Goal: Transaction & Acquisition: Purchase product/service

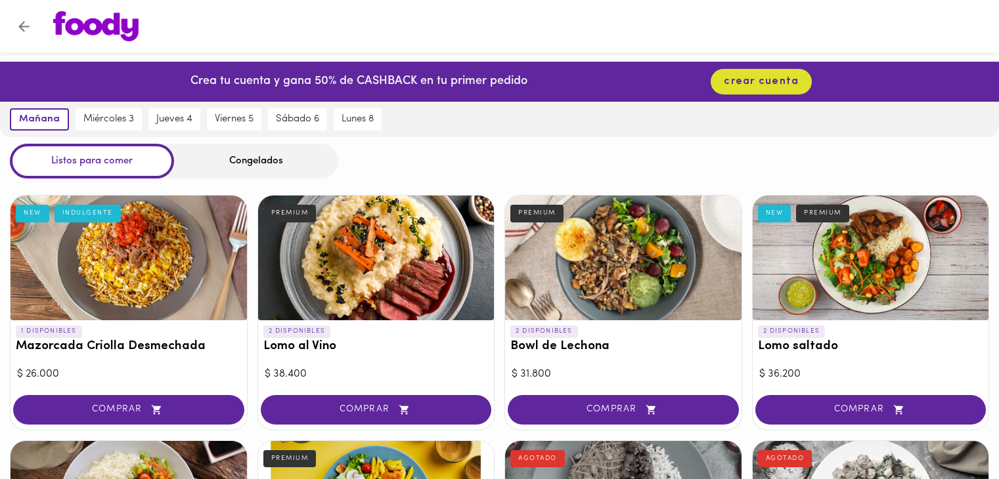
drag, startPoint x: 0, startPoint y: 0, endPoint x: 599, endPoint y: 207, distance: 633.8
click at [599, 207] on div "2 DISPONIBLES Bowl de Lechona PREMIUM $ 31.800 COMPRAR" at bounding box center [623, 312] width 238 height 235
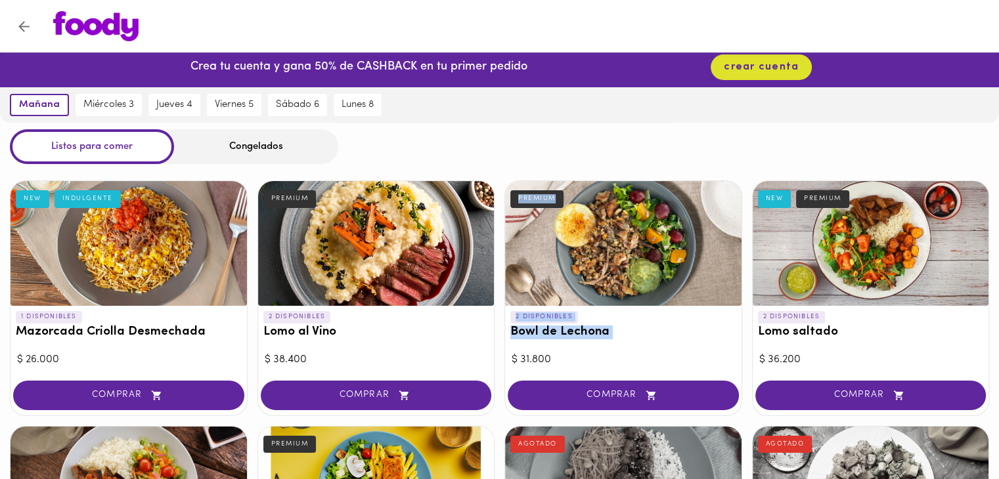
scroll to position [12, 0]
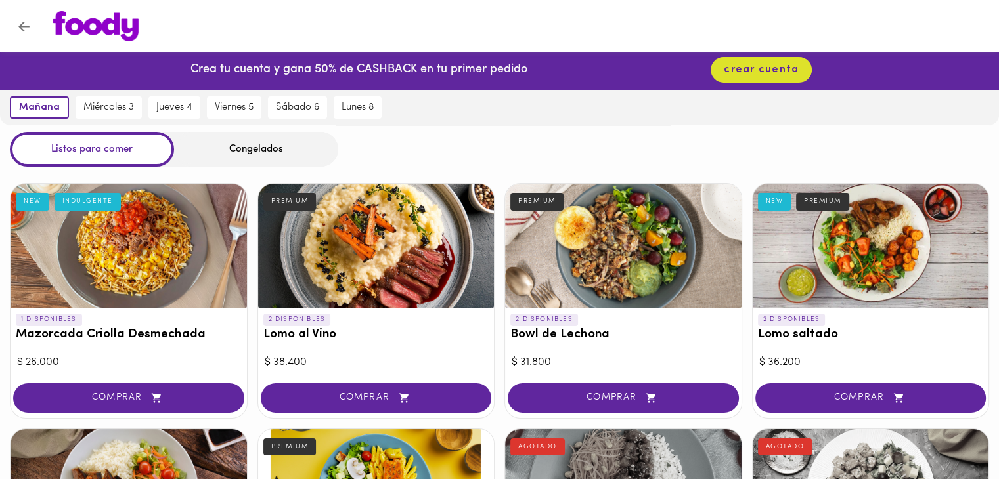
click at [271, 156] on div "Congelados" at bounding box center [256, 149] width 164 height 35
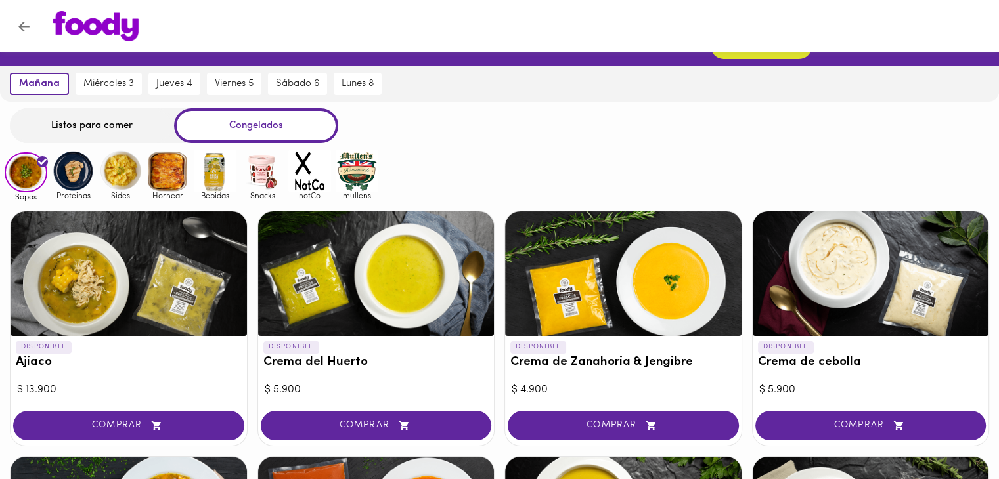
scroll to position [37, 0]
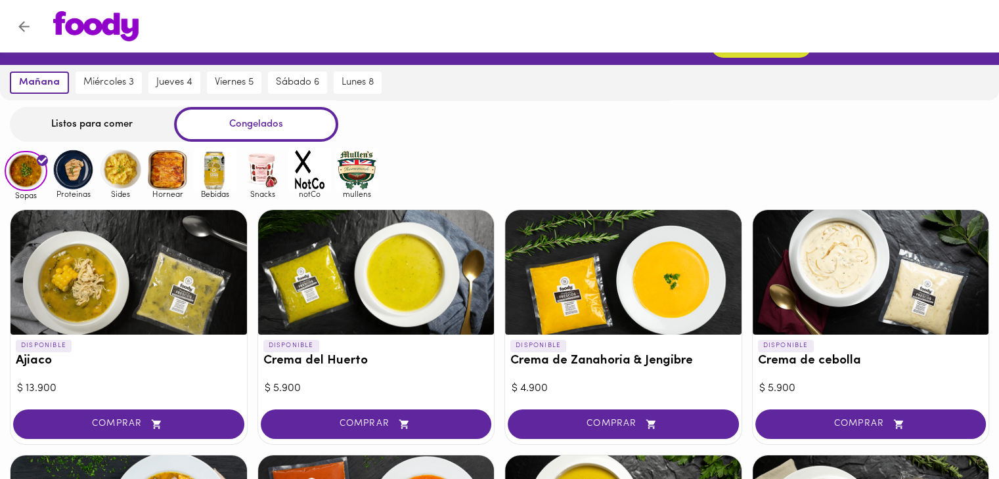
click at [72, 173] on img at bounding box center [73, 169] width 43 height 43
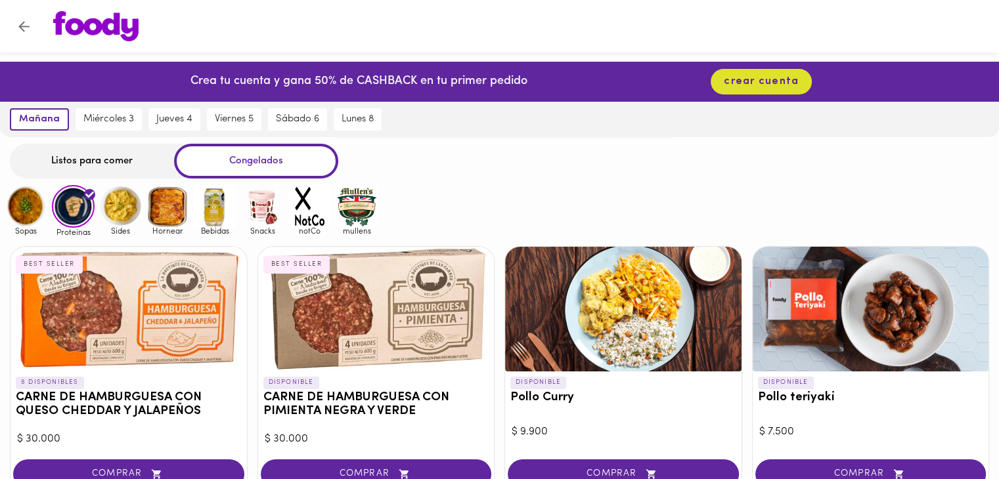
click at [21, 213] on img at bounding box center [26, 206] width 43 height 43
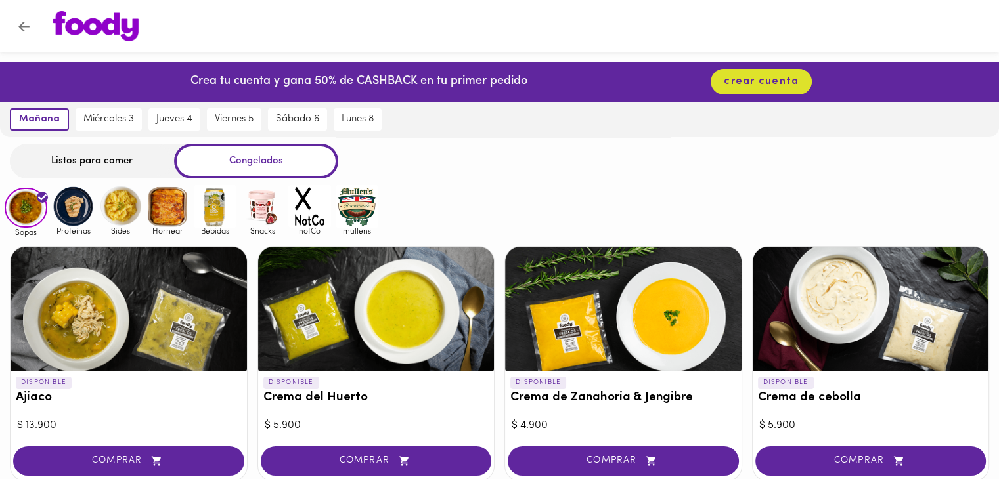
click at [74, 205] on img at bounding box center [73, 206] width 43 height 43
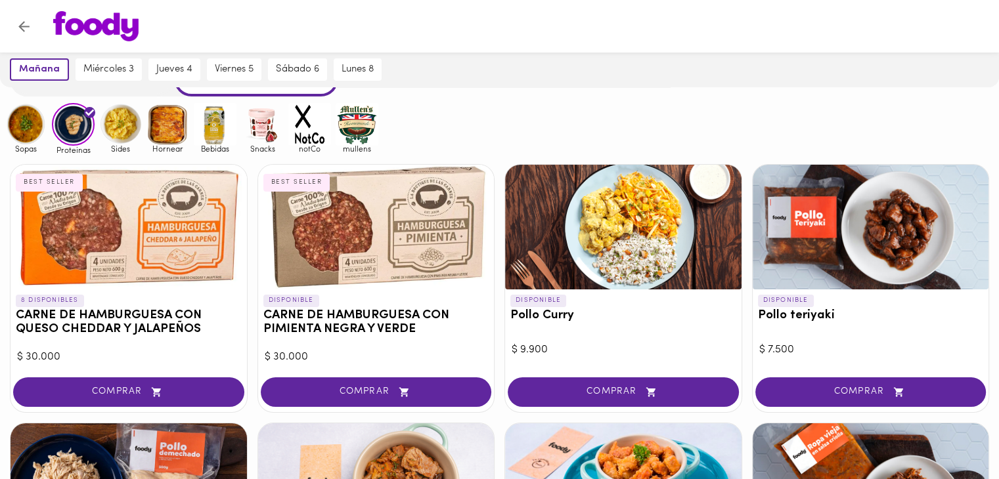
scroll to position [68, 0]
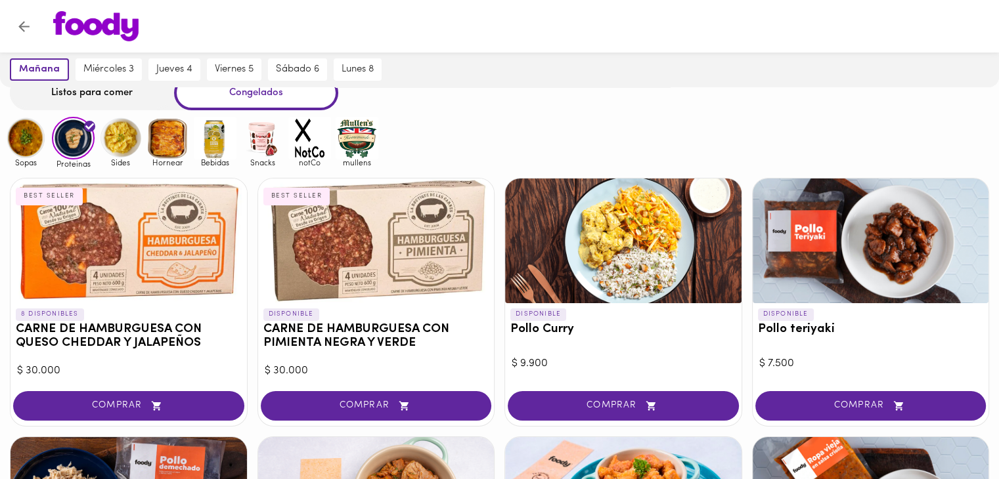
click at [123, 140] on img at bounding box center [120, 138] width 43 height 43
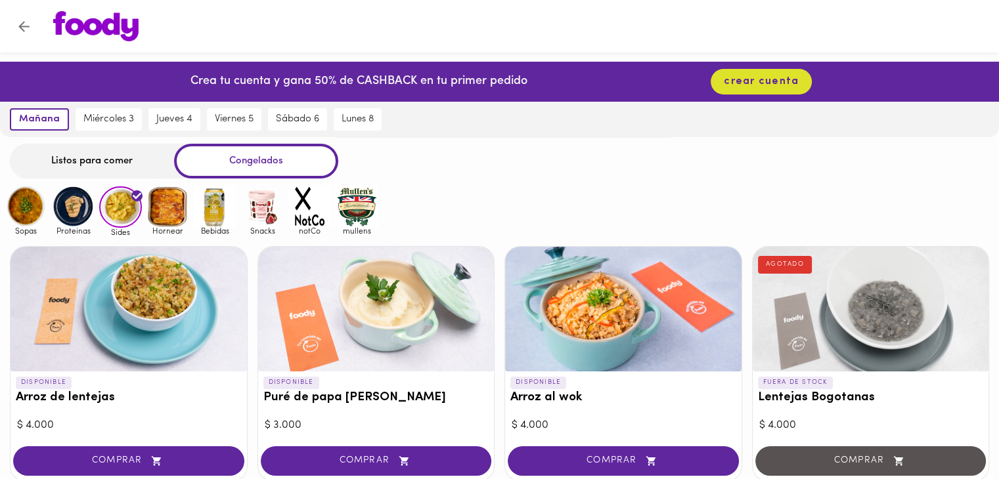
click at [158, 205] on img at bounding box center [167, 206] width 43 height 43
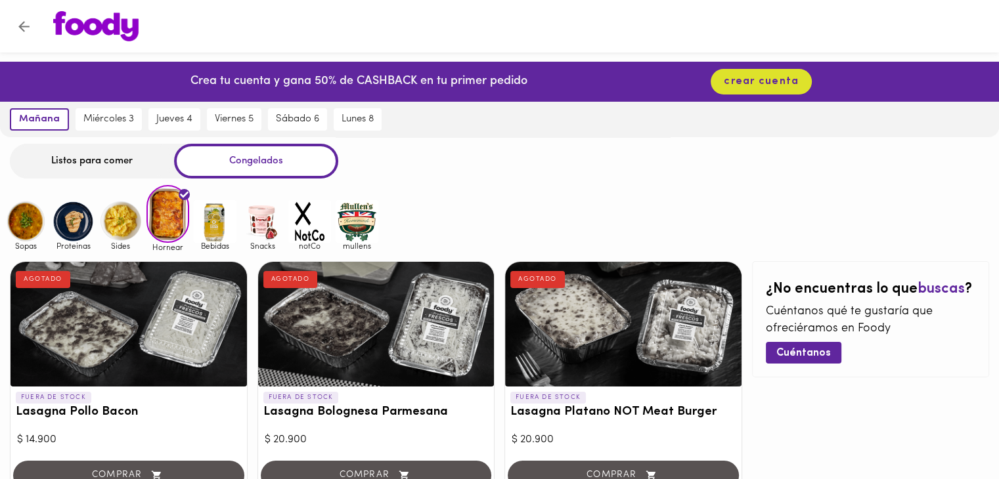
click at [231, 229] on img at bounding box center [215, 221] width 43 height 43
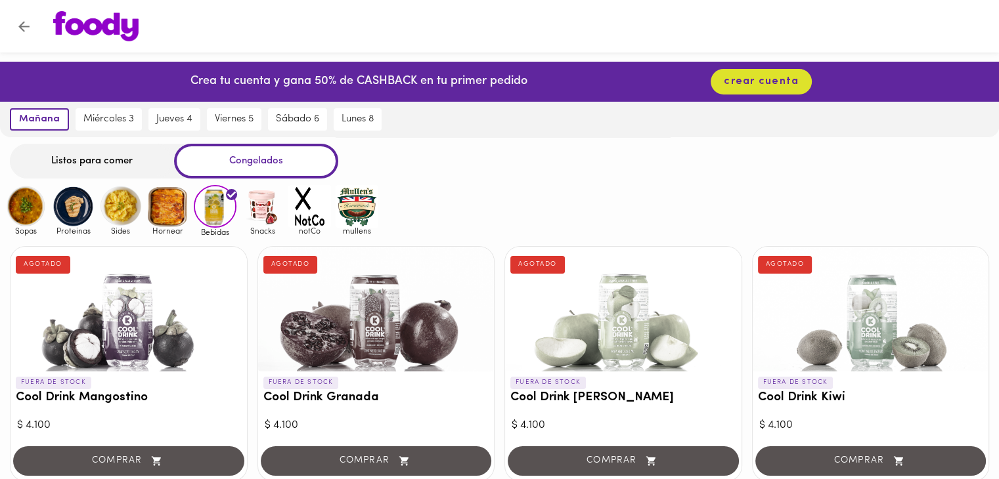
click at [272, 208] on img at bounding box center [262, 206] width 43 height 43
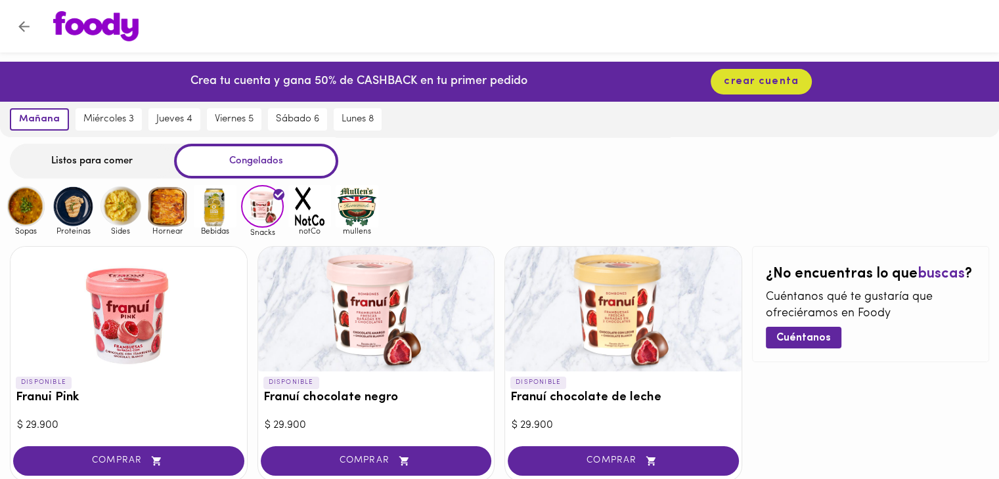
click at [301, 207] on img at bounding box center [309, 206] width 43 height 43
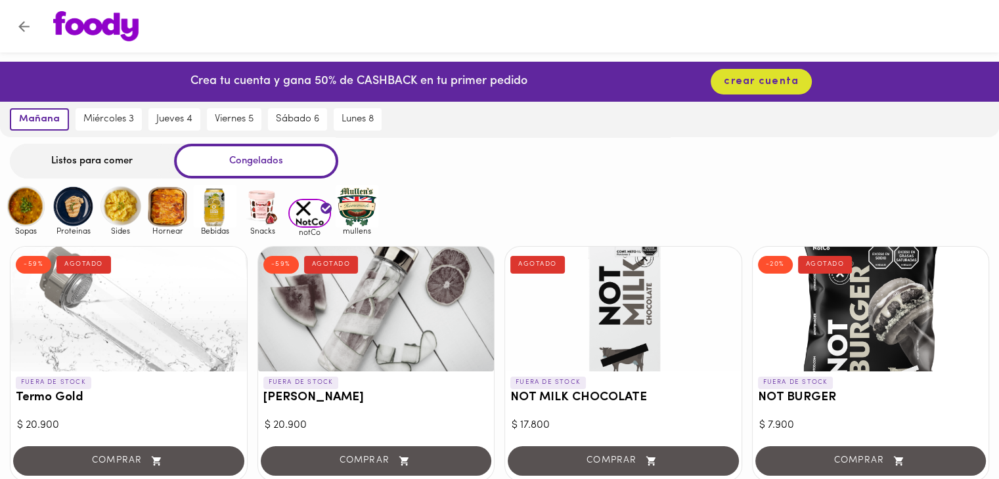
click at [357, 207] on img at bounding box center [357, 206] width 43 height 43
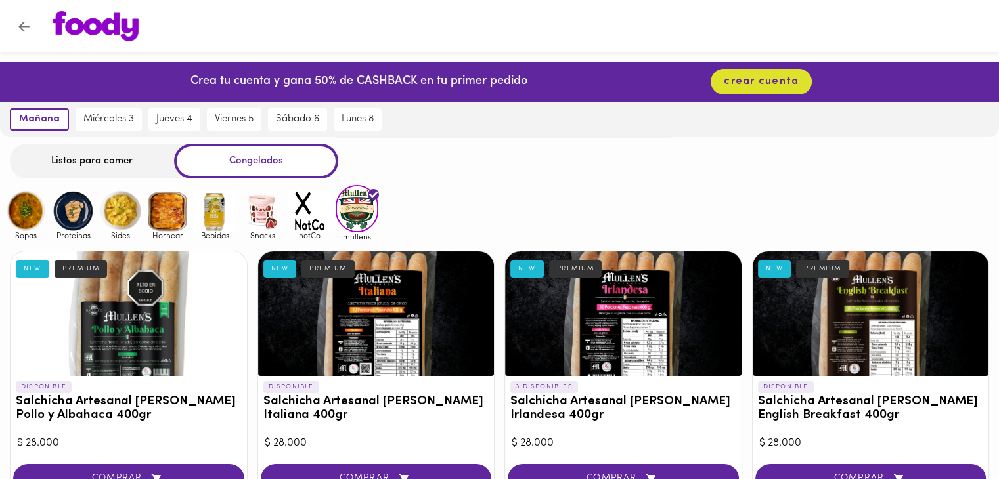
click at [45, 217] on img at bounding box center [26, 211] width 43 height 43
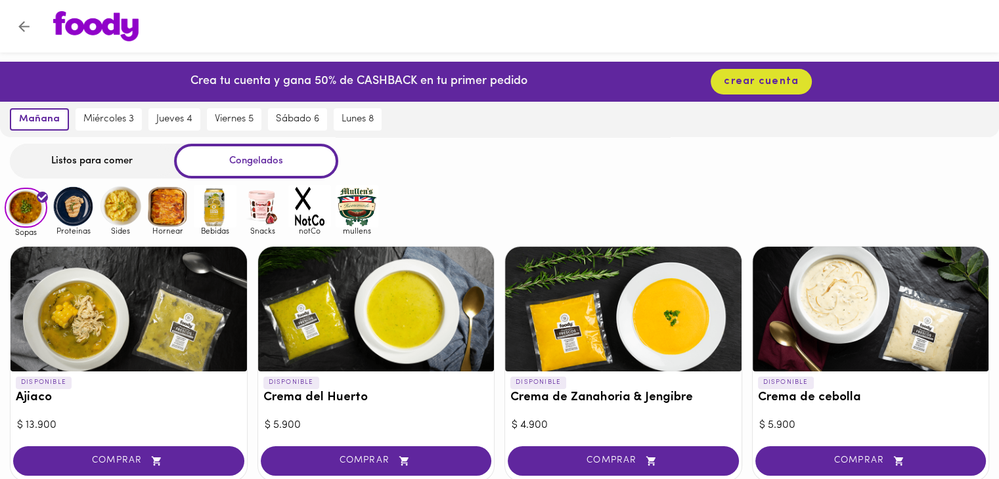
click at [66, 221] on img at bounding box center [73, 206] width 43 height 43
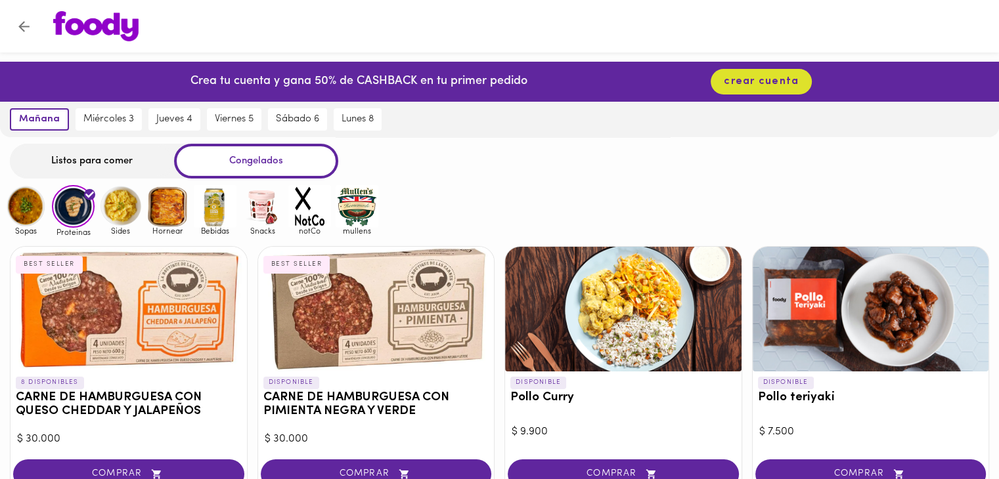
click at [120, 208] on img at bounding box center [120, 206] width 43 height 43
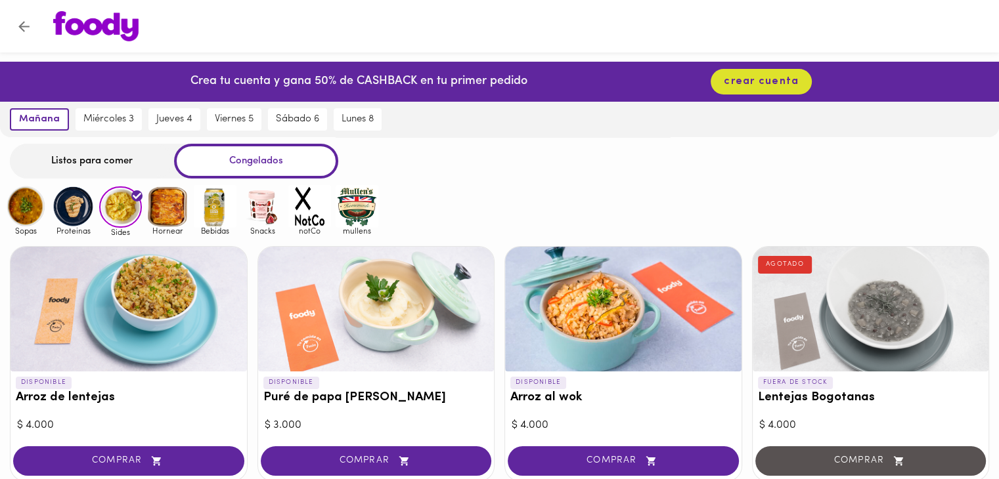
click at [180, 211] on img at bounding box center [167, 206] width 43 height 43
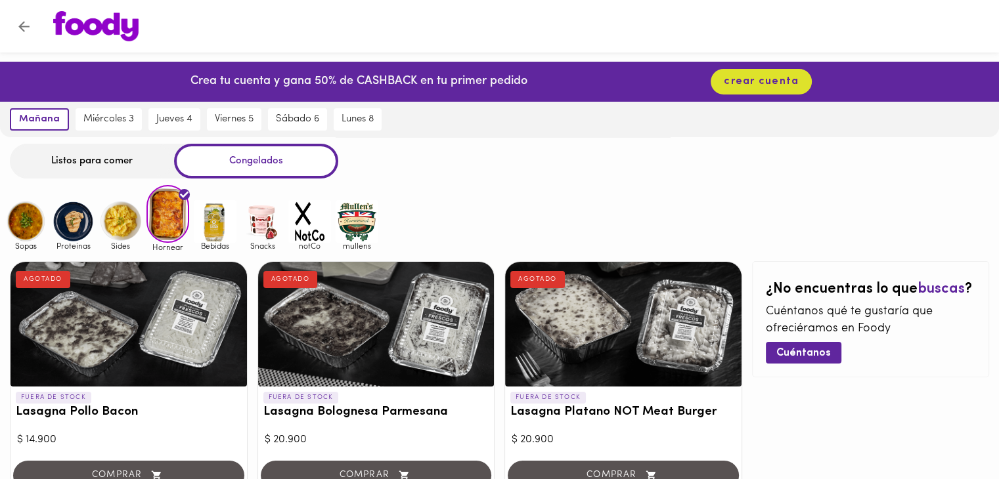
click at [74, 221] on img at bounding box center [73, 221] width 43 height 43
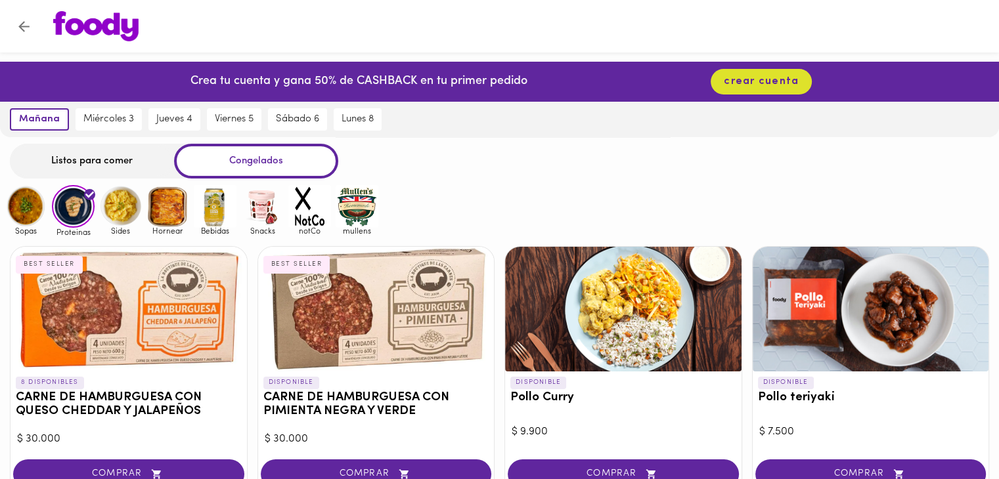
click at [120, 227] on span "Sides" at bounding box center [120, 231] width 43 height 9
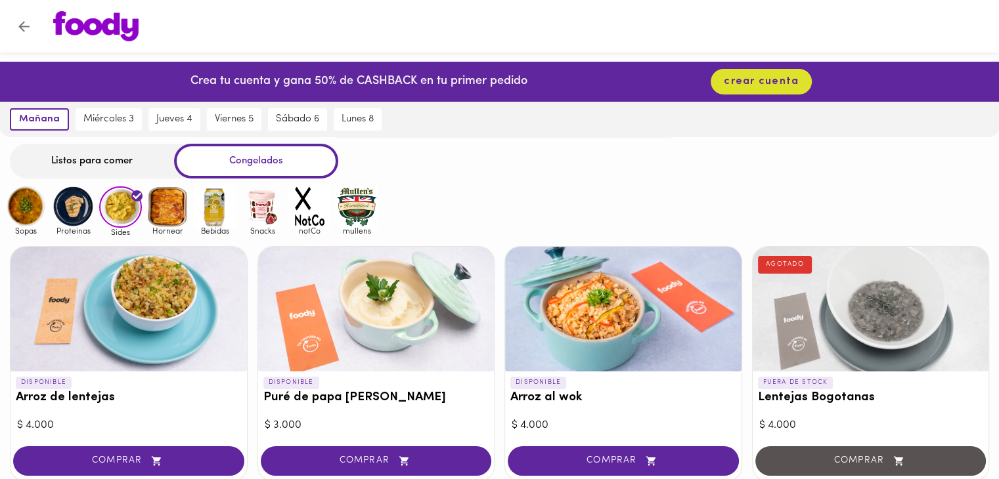
click at [74, 213] on img at bounding box center [73, 206] width 43 height 43
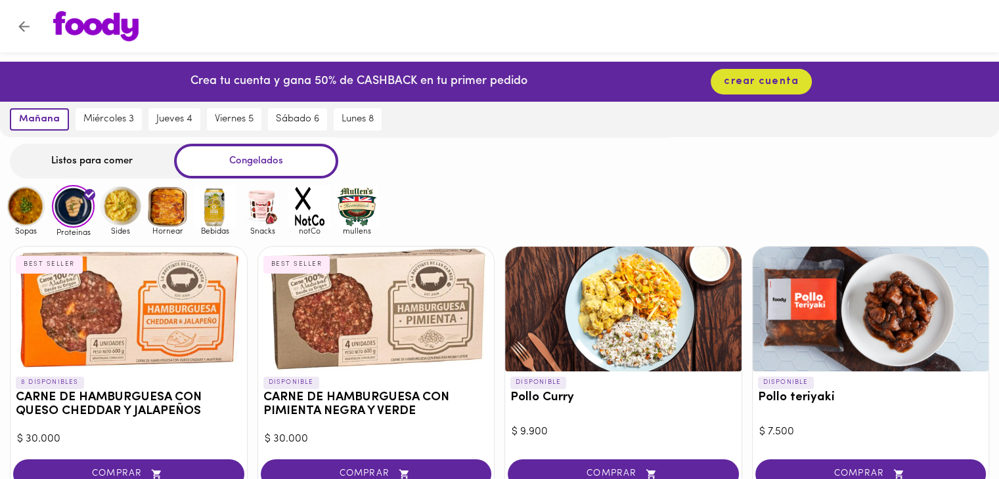
click at [22, 211] on img at bounding box center [26, 206] width 43 height 43
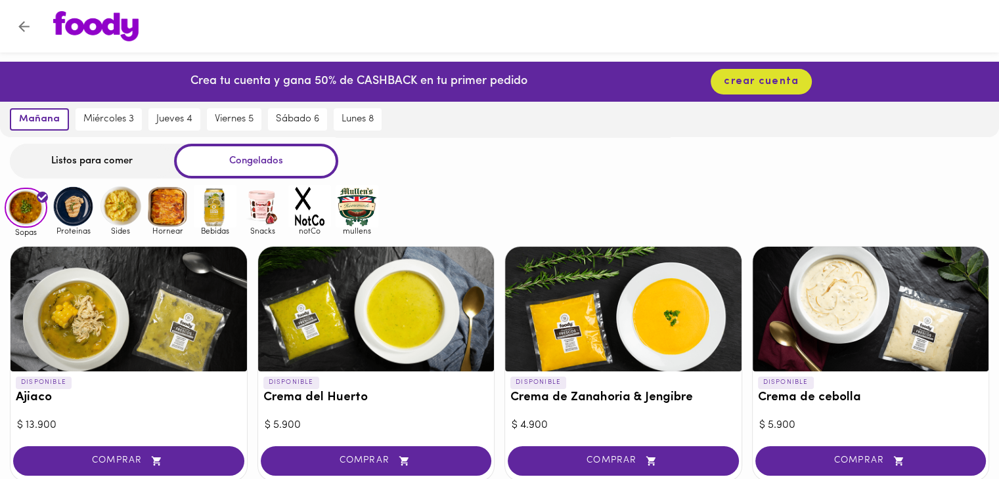
click at [74, 204] on img at bounding box center [73, 206] width 43 height 43
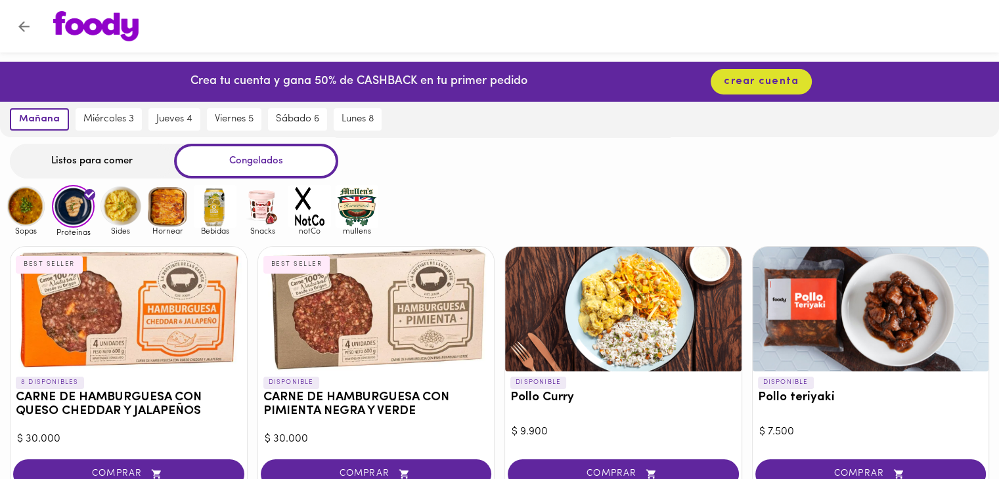
click at [16, 212] on img at bounding box center [26, 206] width 43 height 43
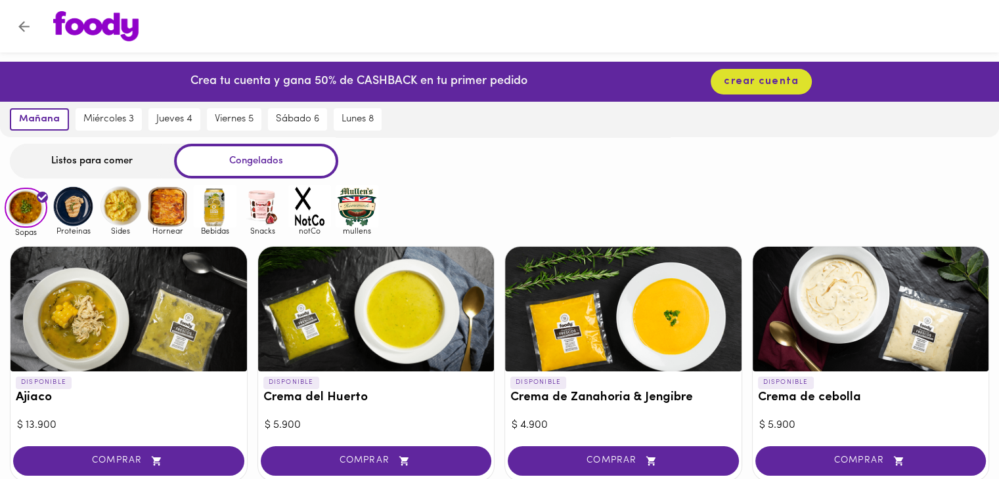
click at [108, 195] on img at bounding box center [120, 206] width 43 height 43
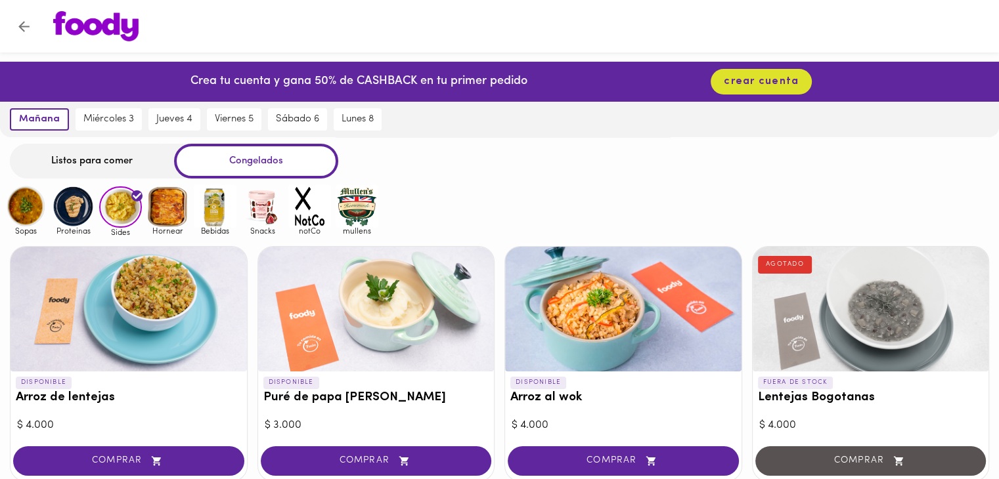
click at [276, 214] on img at bounding box center [262, 206] width 43 height 43
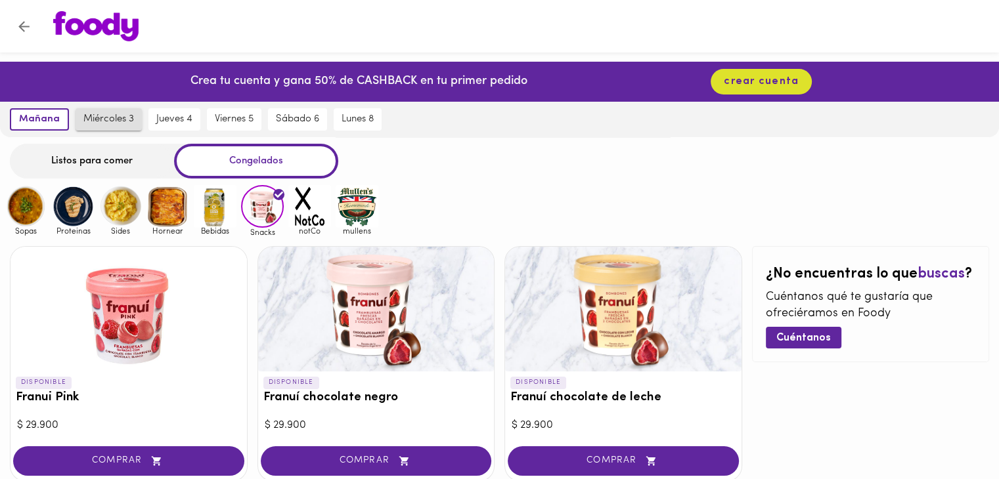
click at [116, 118] on span "miércoles 3" at bounding box center [108, 120] width 51 height 12
click at [181, 114] on span "jueves 4" at bounding box center [174, 120] width 36 height 12
